Goal: Task Accomplishment & Management: Manage account settings

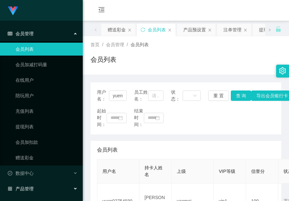
click at [34, 189] on div "产品管理" at bounding box center [41, 189] width 83 height 13
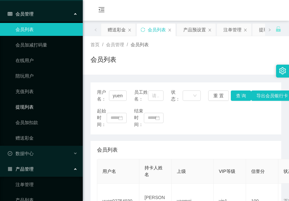
scroll to position [65, 0]
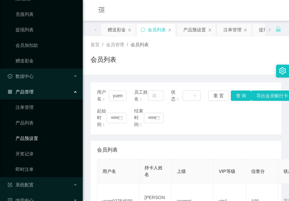
click at [31, 134] on link "产品预设置" at bounding box center [47, 138] width 62 height 13
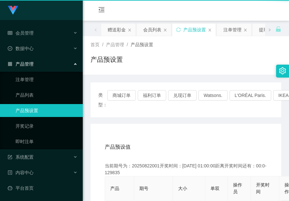
scroll to position [1, 0]
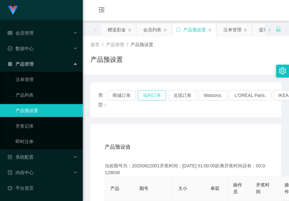
click at [145, 95] on button "福利订单" at bounding box center [152, 95] width 28 height 10
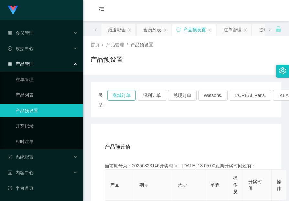
click at [126, 96] on button "商城订单" at bounding box center [121, 95] width 28 height 10
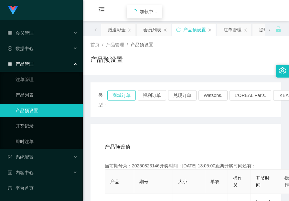
click at [126, 96] on button "商城订单" at bounding box center [121, 95] width 28 height 10
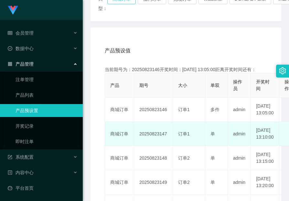
scroll to position [97, 0]
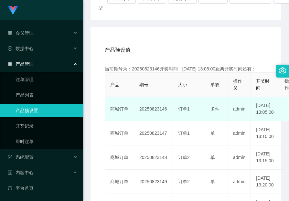
click at [154, 113] on td "20250823146" at bounding box center [153, 109] width 39 height 24
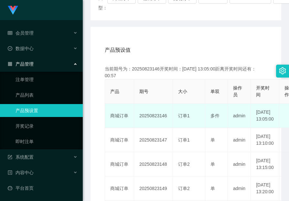
click at [151, 128] on td "20250823146" at bounding box center [153, 116] width 39 height 24
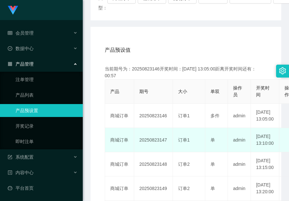
click at [152, 146] on td "20250823147" at bounding box center [153, 140] width 39 height 24
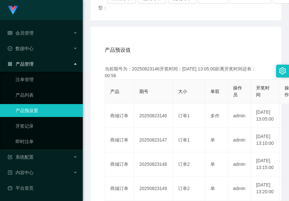
copy td "20250823147"
